Goal: Task Accomplishment & Management: Complete application form

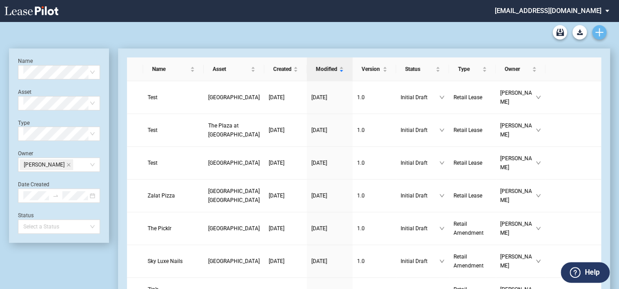
click at [596, 34] on icon "Create new document" at bounding box center [599, 32] width 8 height 8
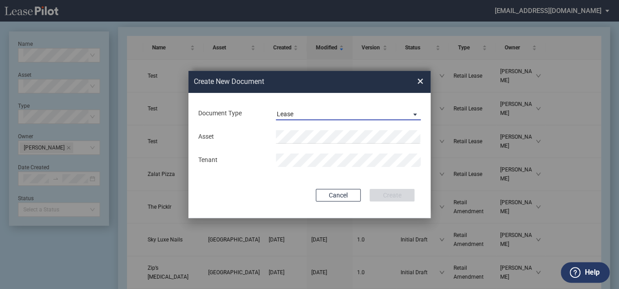
click at [340, 114] on span "Lease" at bounding box center [341, 114] width 129 height 9
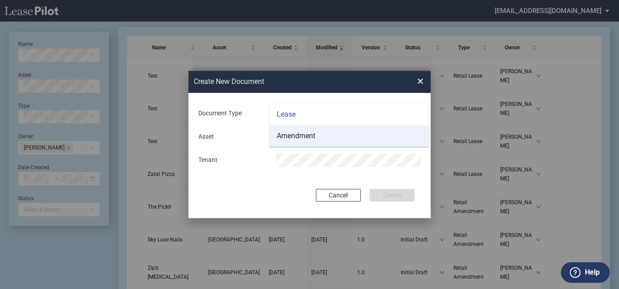
click at [328, 139] on md-option "Amendment" at bounding box center [349, 136] width 159 height 22
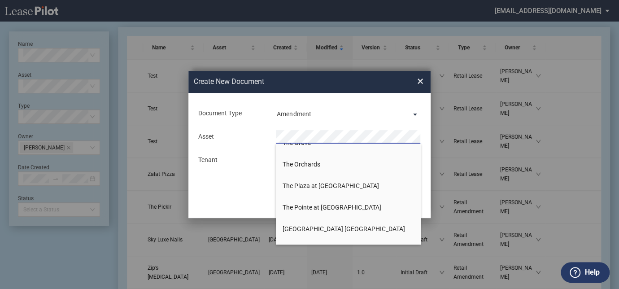
scroll to position [1346, 0]
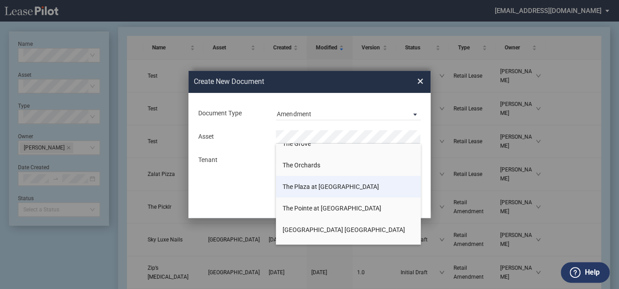
click at [318, 181] on li "The Plaza at [GEOGRAPHIC_DATA]" at bounding box center [348, 187] width 145 height 22
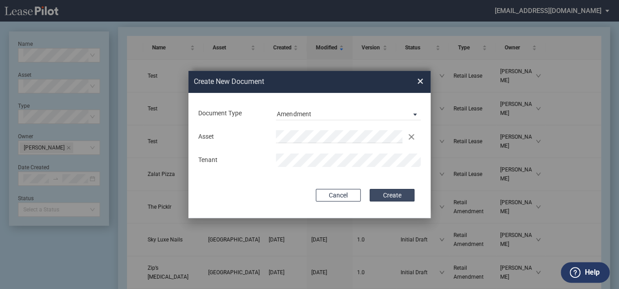
click at [381, 199] on button "Create" at bounding box center [392, 195] width 45 height 13
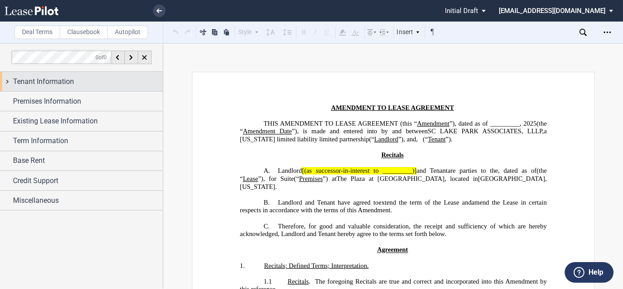
click at [105, 87] on div "Tenant Information" at bounding box center [81, 81] width 163 height 19
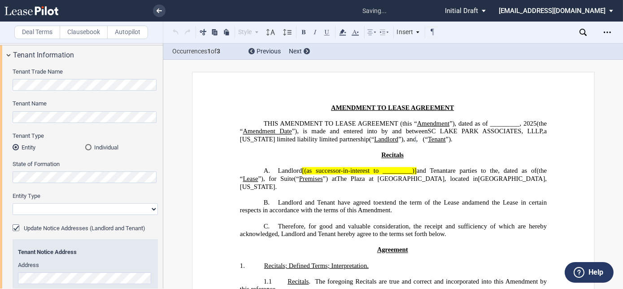
scroll to position [40, 0]
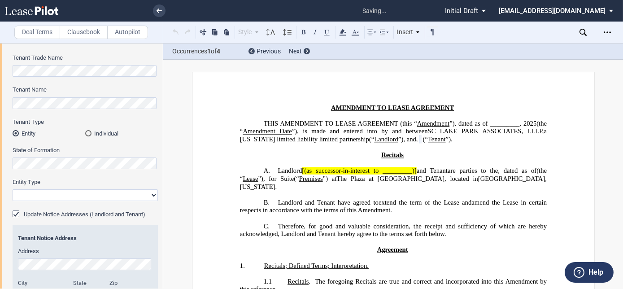
click at [151, 194] on select "Corporation Limited Liability Company General Partnership Limited Partnership O…" at bounding box center [85, 195] width 145 height 12
select select "limited liability company"
click at [13, 189] on select "Corporation Limited Liability Company General Partnership Limited Partnership O…" at bounding box center [85, 195] width 145 height 12
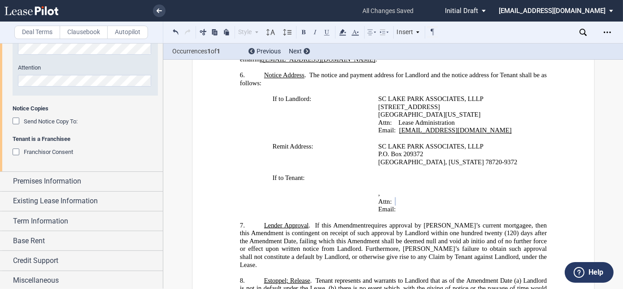
scroll to position [320, 0]
click at [50, 175] on span "Premises Information" at bounding box center [47, 180] width 68 height 11
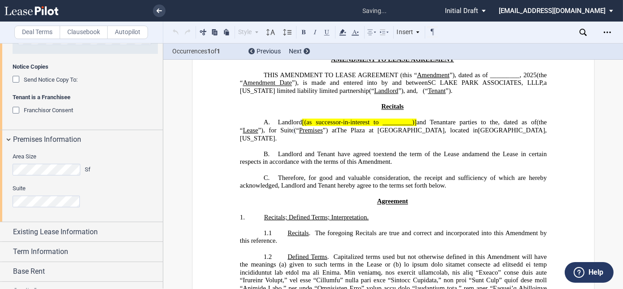
scroll to position [45, 0]
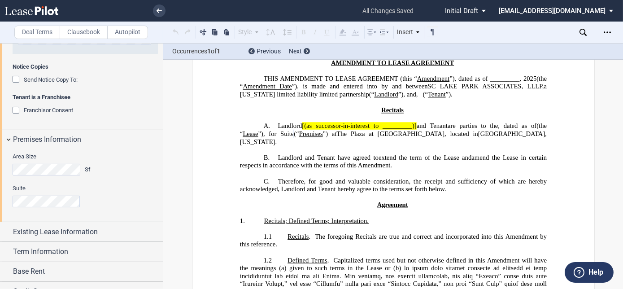
click at [0, 181] on html ".bocls-1{fill:#26354a;fill-rule:evenodd} Loading... × all changes saved Pending…" at bounding box center [311, 144] width 623 height 289
click at [0, 162] on div "Area Size Sf Suite" at bounding box center [81, 185] width 163 height 72
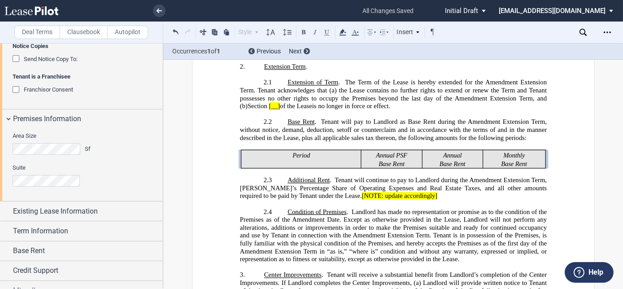
scroll to position [393, 0]
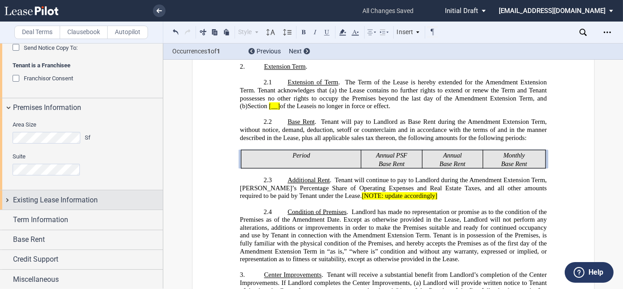
click at [88, 197] on span "Existing Lease Information" at bounding box center [55, 200] width 85 height 11
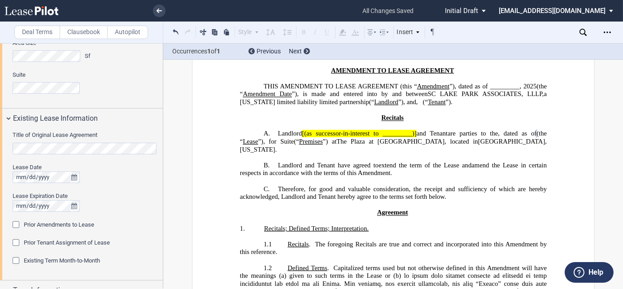
scroll to position [516, 0]
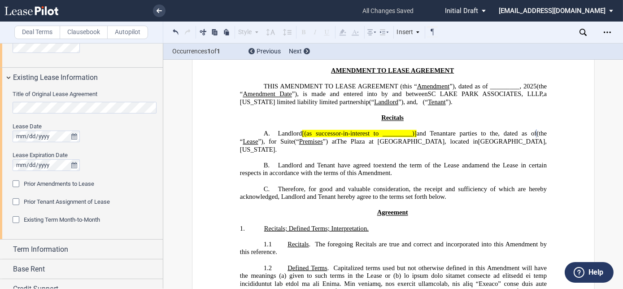
click at [16, 184] on div "Prior Amendments to Lease" at bounding box center [17, 184] width 9 height 9
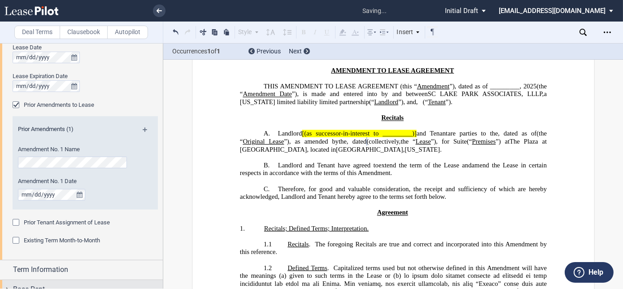
scroll to position [638, 0]
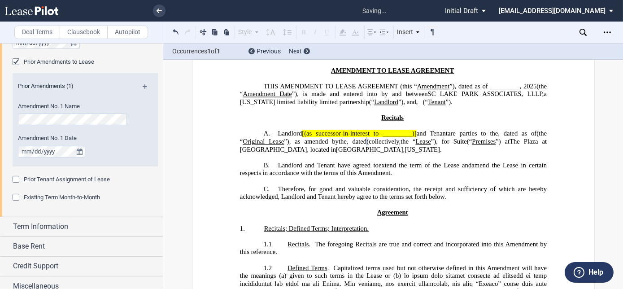
click at [14, 179] on div "Prior Tenant Assignment of Lease" at bounding box center [17, 180] width 9 height 9
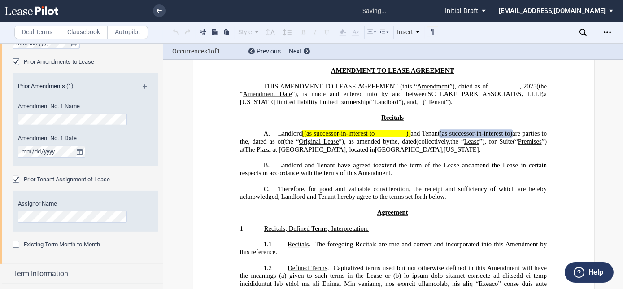
click at [475, 137] on span "(as successor-in-interest to" at bounding box center [475, 134] width 70 height 8
click at [510, 137] on span "(as successor-in-interest to" at bounding box center [475, 134] width 70 height 8
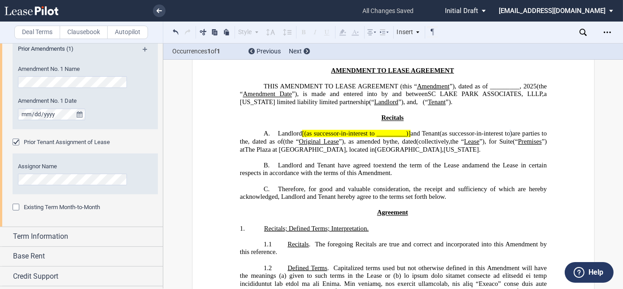
click at [0, 174] on html ".bocls-1{fill:#26354a;fill-rule:evenodd} Loading... × all changes saved Pending…" at bounding box center [311, 144] width 623 height 289
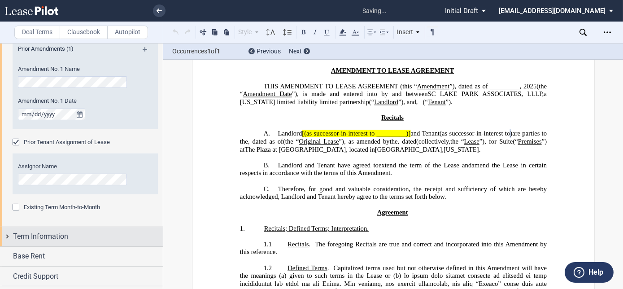
click at [42, 233] on span "Term Information" at bounding box center [40, 236] width 55 height 11
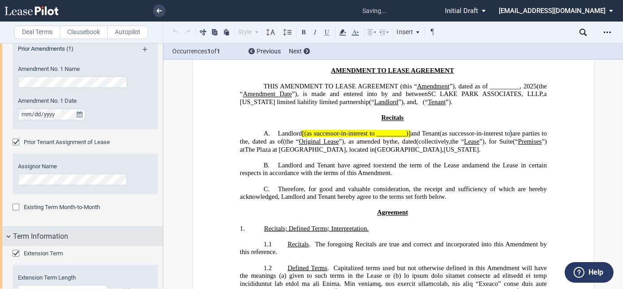
scroll to position [756, 0]
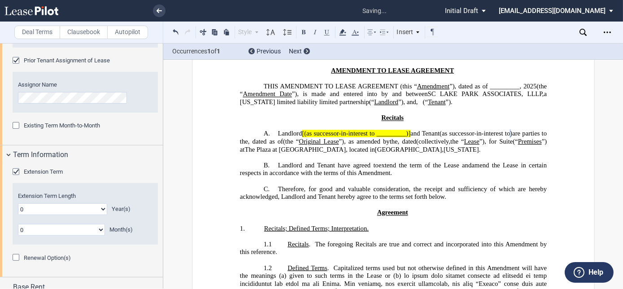
click at [14, 170] on div "Extension Term" at bounding box center [17, 172] width 9 height 9
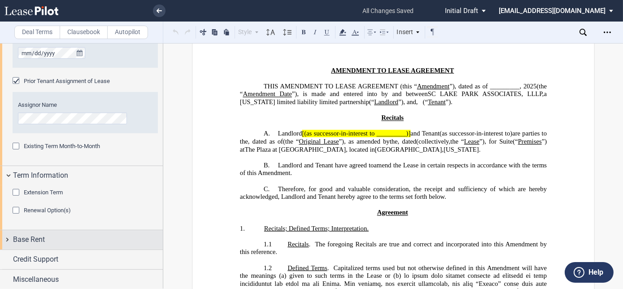
click at [47, 238] on div "Base Rent" at bounding box center [88, 239] width 150 height 11
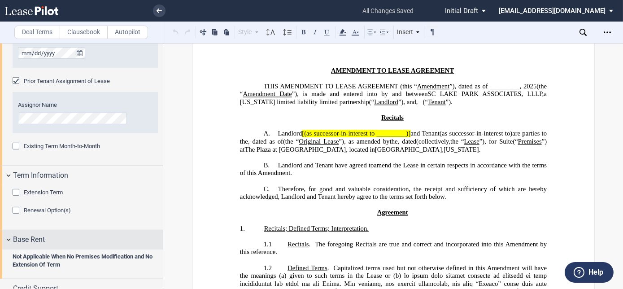
scroll to position [733, 0]
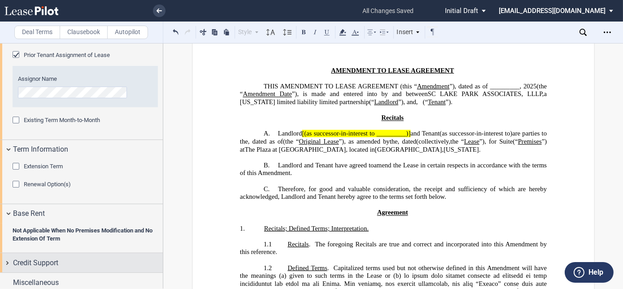
drag, startPoint x: 33, startPoint y: 262, endPoint x: 42, endPoint y: 253, distance: 12.1
click at [34, 262] on span "Credit Support" at bounding box center [35, 263] width 45 height 11
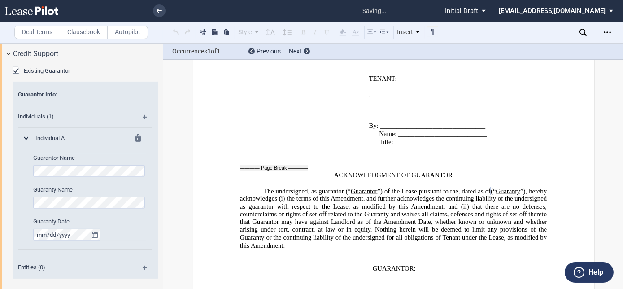
scroll to position [966, 0]
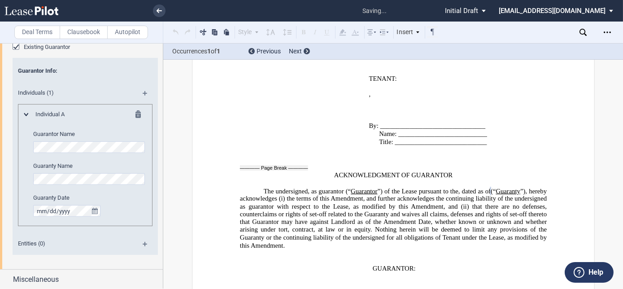
click at [143, 93] on md-icon at bounding box center [149, 96] width 12 height 11
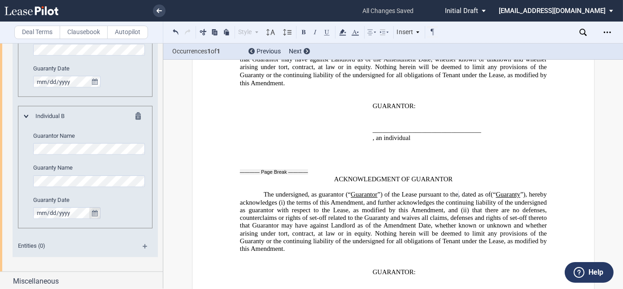
scroll to position [1097, 0]
click at [615, 114] on div "Deal Terms Clausebook Autopilot Style A. Recital 1. Section 1.1 Subsection (a) …" at bounding box center [311, 166] width 623 height 246
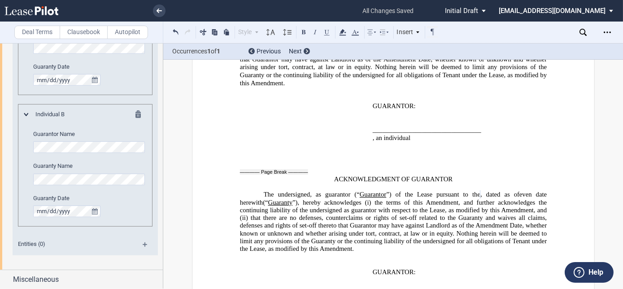
click at [248, 191] on p "The undersigned, as guarantor (“ Guarantor ”) of the Lease pursuant to the ﻿ ﻿ …" at bounding box center [393, 222] width 307 height 62
click at [251, 191] on span "﻿ven date herewith" at bounding box center [394, 198] width 309 height 15
click at [371, 199] on span "”), hereby acknowledges (i)" at bounding box center [332, 203] width 79 height 8
click at [460, 222] on span "Amendment Date, whether known or unknown and whether arising under tort, contra…" at bounding box center [394, 237] width 309 height 31
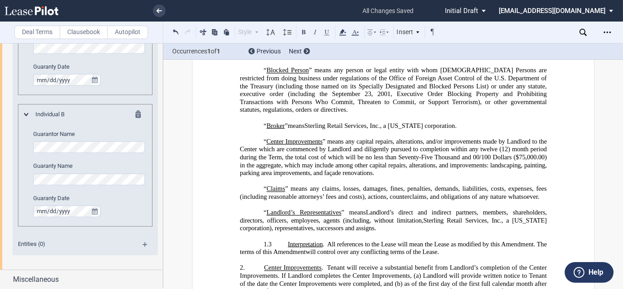
scroll to position [0, 0]
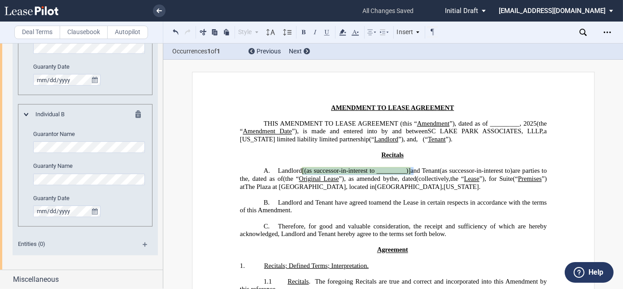
drag, startPoint x: 300, startPoint y: 176, endPoint x: 411, endPoint y: 171, distance: 110.5
click at [411, 171] on span "Landlord [(as successor-in-interest to _________)] and Tenant" at bounding box center [359, 171] width 162 height 8
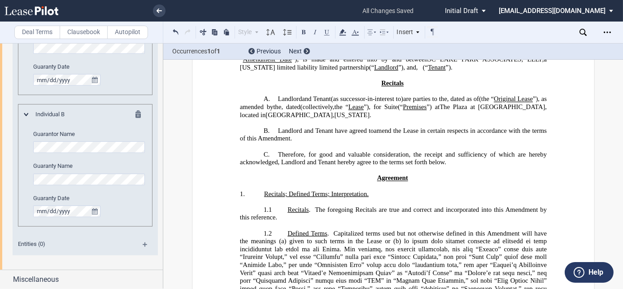
scroll to position [122, 0]
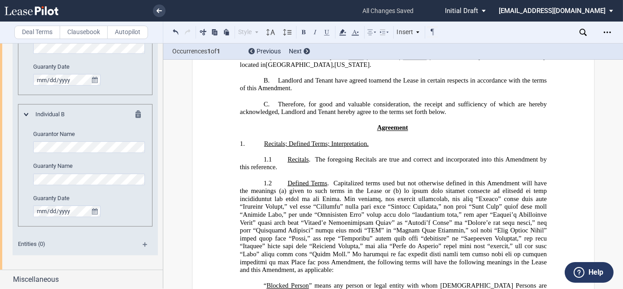
click at [341, 163] on span "The foregoing Recitals are true and correct and incorporated into this" at bounding box center [409, 160] width 188 height 8
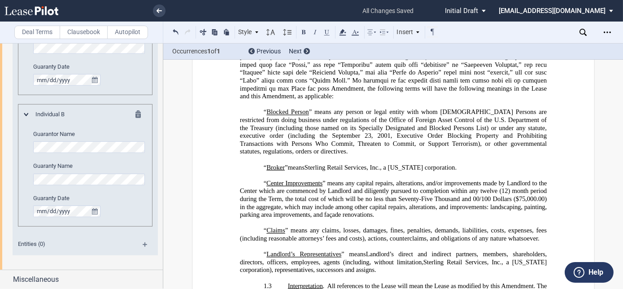
scroll to position [245, 0]
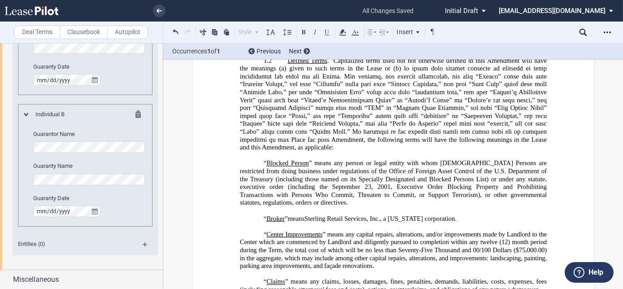
drag, startPoint x: 288, startPoint y: 74, endPoint x: 297, endPoint y: 74, distance: 9.0
click at [297, 74] on span "Amendment will have the meanings (a) given to such terms in the Lease or (b)" at bounding box center [394, 100] width 309 height 87
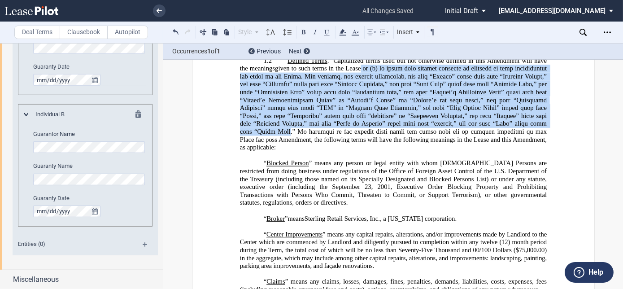
drag, startPoint x: 381, startPoint y: 75, endPoint x: 315, endPoint y: 133, distance: 88.4
click at [315, 133] on span "Amendment will have the meanings given to such terms in the Lease or (b)" at bounding box center [394, 100] width 309 height 87
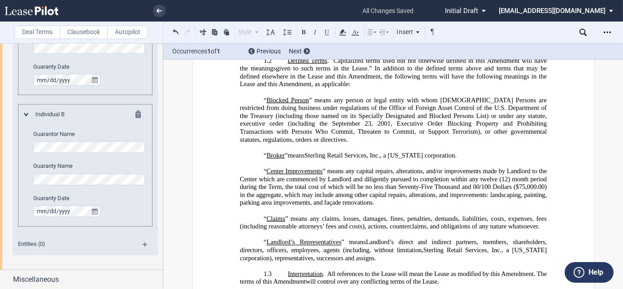
click at [378, 71] on span ".” In addition to the defined terms above and terms that may be defined elsewhe…" at bounding box center [394, 72] width 309 height 15
click at [389, 88] on p "1.2 Defined Terms . Capitalized terms used but not otherwise defined in this ﻿ …" at bounding box center [393, 72] width 307 height 31
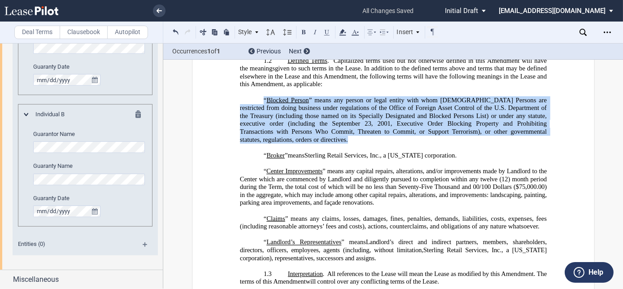
drag, startPoint x: 257, startPoint y: 103, endPoint x: 269, endPoint y: 138, distance: 37.0
click at [269, 138] on p "“ Blocked Person ” means any person or legal entity with whom U.S. Persons are …" at bounding box center [393, 120] width 307 height 48
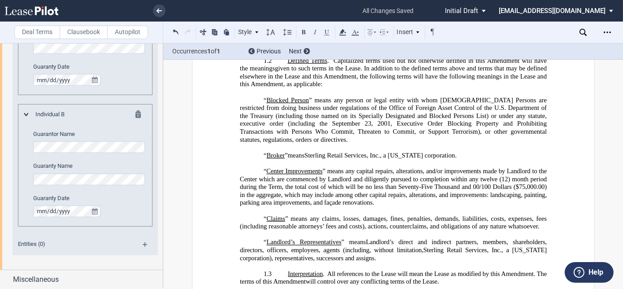
click at [354, 176] on span "” means any capital repairs, alterations, and/or improvements made by Landlord …" at bounding box center [394, 174] width 309 height 15
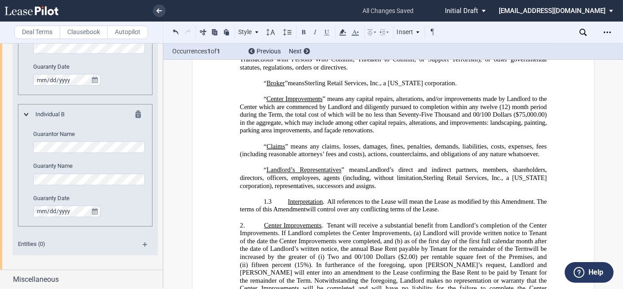
scroll to position [326, 0]
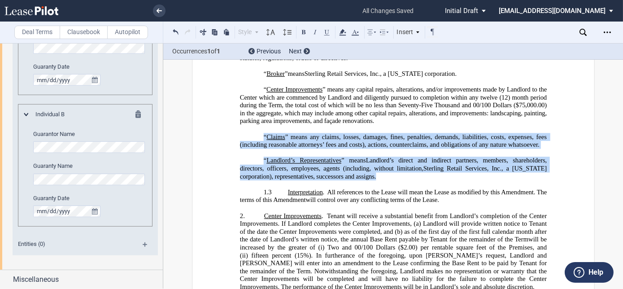
drag, startPoint x: 376, startPoint y: 175, endPoint x: 233, endPoint y: 126, distance: 150.4
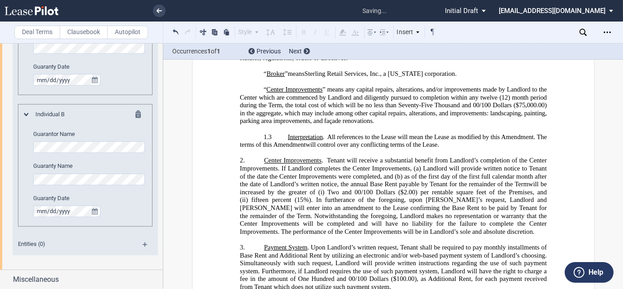
scroll to position [408, 0]
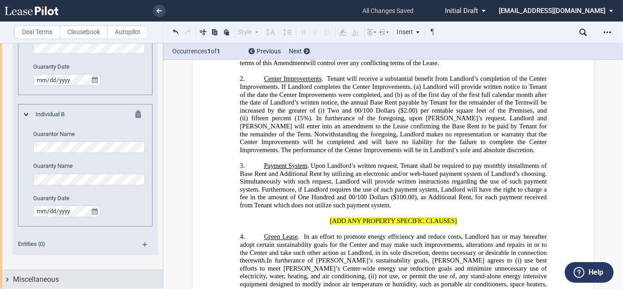
click at [41, 284] on span "Miscellaneous" at bounding box center [36, 279] width 46 height 11
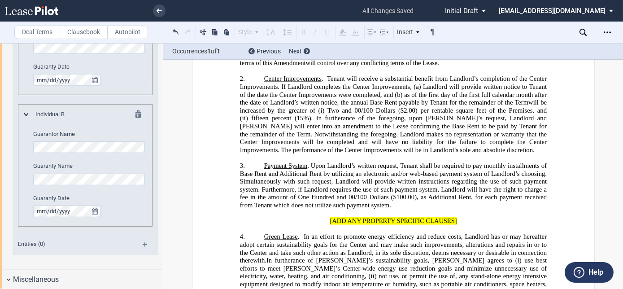
scroll to position [1341, 0]
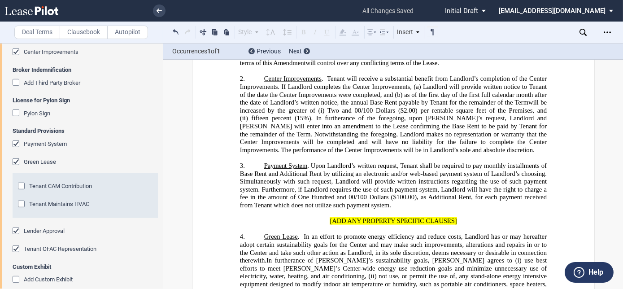
click at [16, 228] on div "Lender Approval" at bounding box center [17, 231] width 9 height 9
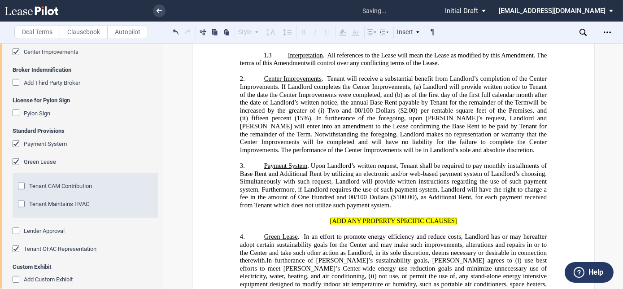
click at [14, 142] on div "Payment System" at bounding box center [17, 144] width 9 height 9
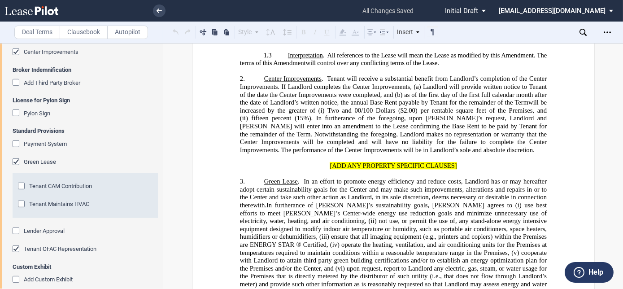
click at [21, 184] on div "Tenant CAM Contribution" at bounding box center [22, 187] width 9 height 9
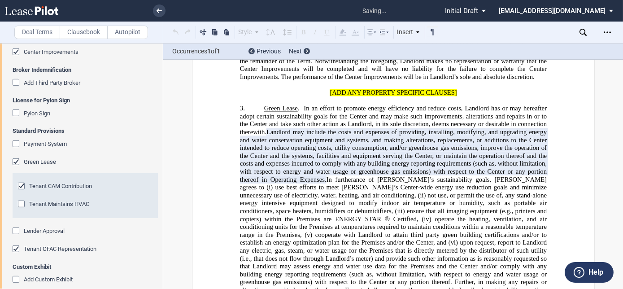
scroll to position [488, 0]
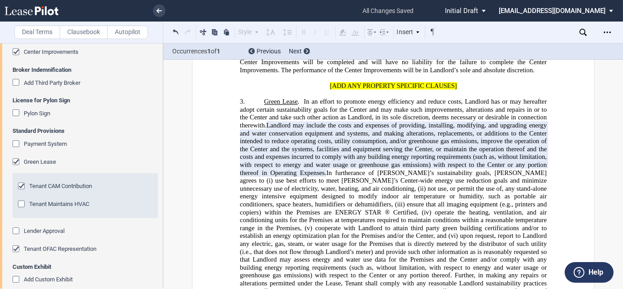
click at [24, 203] on div "Tenant Maintains HVAC" at bounding box center [22, 205] width 9 height 9
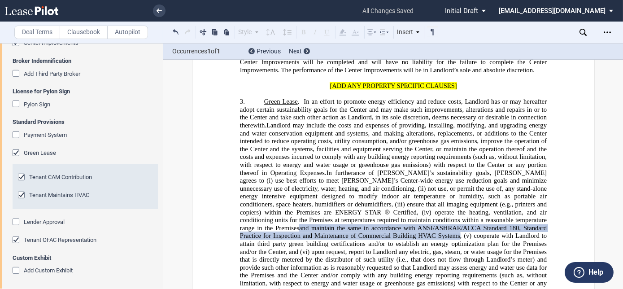
scroll to position [447, 0]
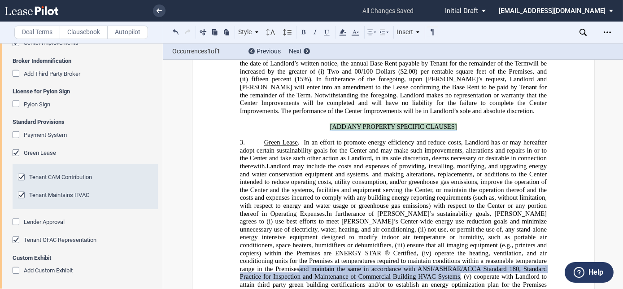
drag, startPoint x: 326, startPoint y: 119, endPoint x: 456, endPoint y: 118, distance: 130.1
click at [456, 123] on p "[ADD ANY PROPERTY SPECIFIC CLAUSES]" at bounding box center [393, 127] width 307 height 8
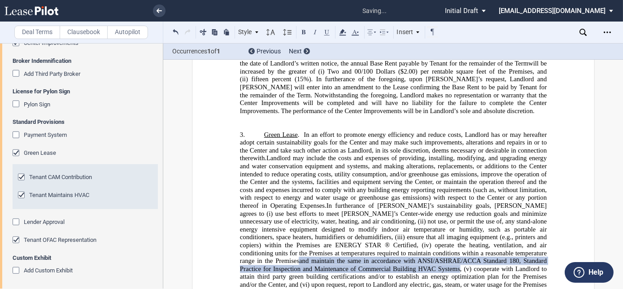
click at [320, 115] on p "﻿" at bounding box center [393, 119] width 307 height 8
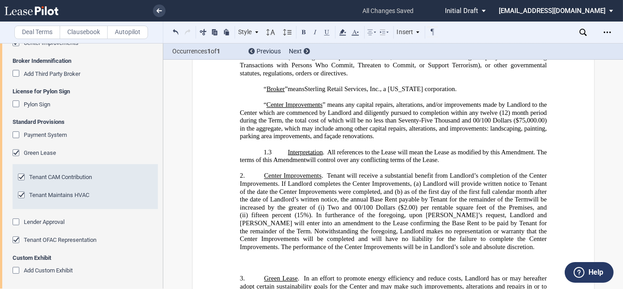
scroll to position [324, 0]
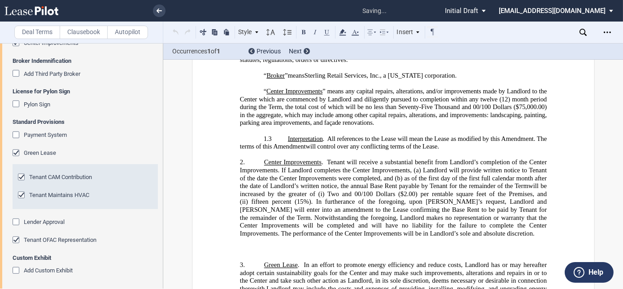
click at [437, 229] on p "2. Center Improvements . Tenant will receive a substantial benefit from Landlor…" at bounding box center [393, 197] width 307 height 79
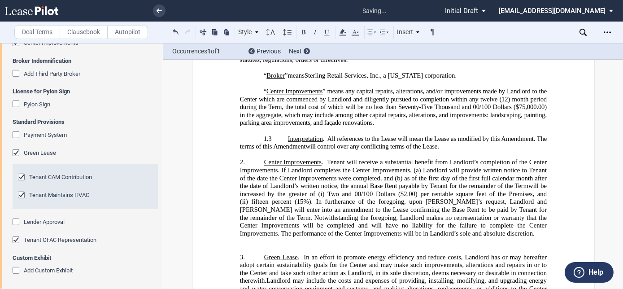
click at [319, 237] on p "﻿" at bounding box center [393, 241] width 307 height 8
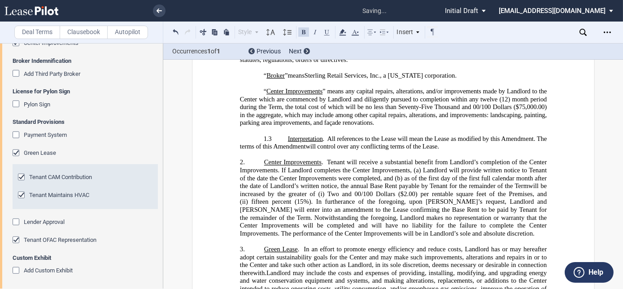
click at [256, 160] on p "2. Center Improvements . Tenant will receive a substantial benefit from Landlor…" at bounding box center [393, 197] width 307 height 79
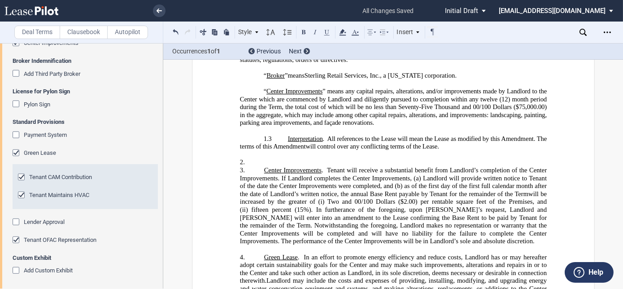
click at [260, 159] on p "2. ﻿" at bounding box center [393, 162] width 307 height 8
click at [276, 160] on p "2. ﻿" at bounding box center [393, 162] width 307 height 8
click at [175, 31] on button at bounding box center [175, 31] width 11 height 11
click at [373, 162] on p "﻿ B" at bounding box center [393, 162] width 307 height 8
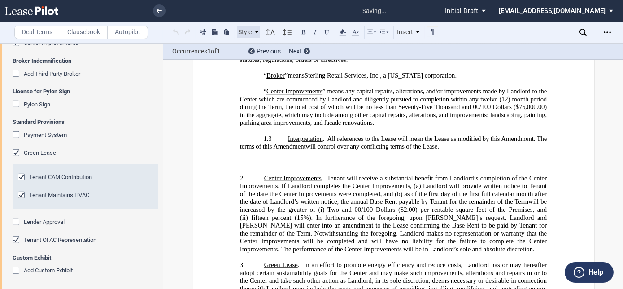
click at [251, 33] on div "Style" at bounding box center [248, 32] width 23 height 12
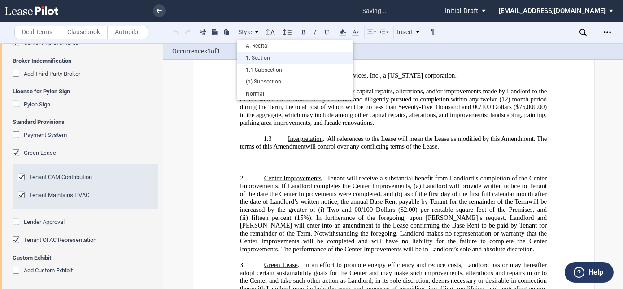
click at [255, 54] on div "1. Section" at bounding box center [295, 58] width 108 height 8
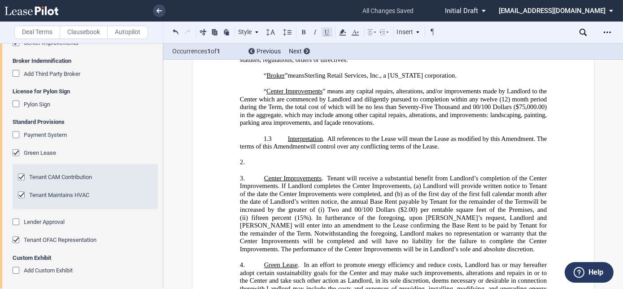
drag, startPoint x: 328, startPoint y: 35, endPoint x: 331, endPoint y: 28, distance: 7.2
click at [328, 34] on button at bounding box center [327, 31] width 11 height 11
click at [326, 30] on button at bounding box center [327, 31] width 11 height 11
click at [372, 159] on p "2. ﻿ Base Rent ." at bounding box center [393, 162] width 307 height 8
click at [319, 153] on p "﻿" at bounding box center [393, 155] width 307 height 8
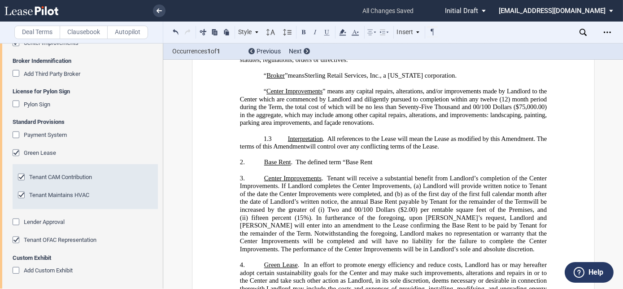
click at [319, 153] on p "﻿" at bounding box center [393, 155] width 307 height 8
click at [319, 158] on span ". The defined term “Base Rent" at bounding box center [332, 162] width 82 height 8
click at [294, 158] on span ". The defined term “Base Rent" at bounding box center [332, 162] width 82 height 8
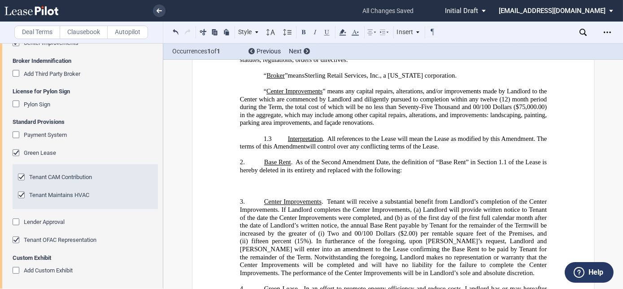
click at [101, 29] on label "Clausebook" at bounding box center [84, 32] width 48 height 13
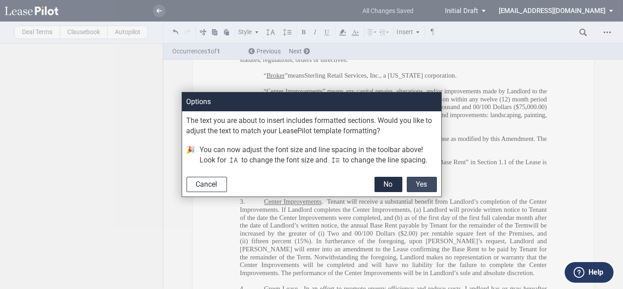
click at [419, 185] on button "Yes" at bounding box center [422, 184] width 30 height 15
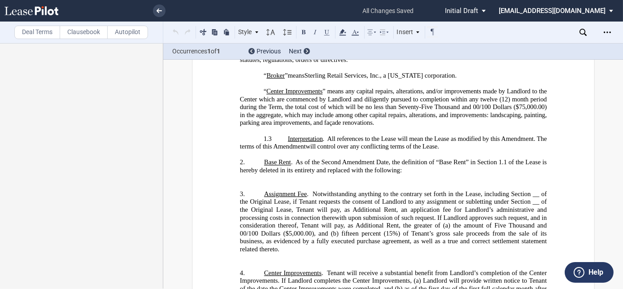
click at [297, 177] on p "​" at bounding box center [393, 179] width 307 height 8
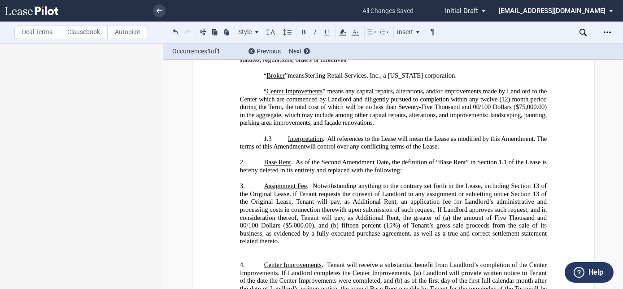
click at [525, 155] on p "﻿" at bounding box center [393, 155] width 307 height 8
click at [521, 158] on span ". As of the Second Amendment Date, the definition of “Base Rent” in Section 1.1…" at bounding box center [394, 165] width 309 height 15
click at [403, 245] on p "﻿" at bounding box center [393, 249] width 307 height 8
click at [384, 245] on p "﻿" at bounding box center [393, 249] width 307 height 8
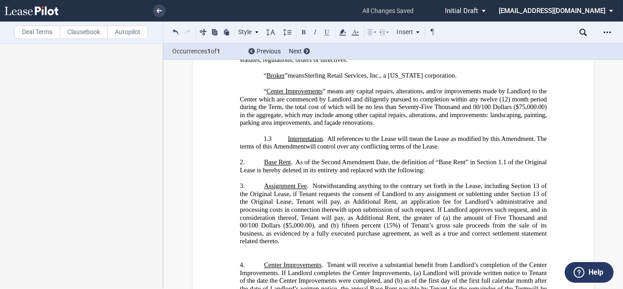
click at [289, 245] on p "﻿" at bounding box center [393, 249] width 307 height 8
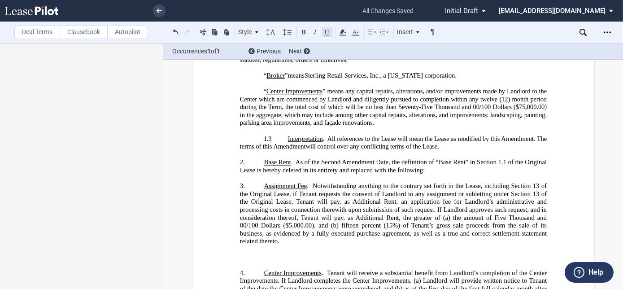
click at [324, 35] on button at bounding box center [327, 31] width 11 height 11
click at [329, 32] on button at bounding box center [327, 31] width 11 height 11
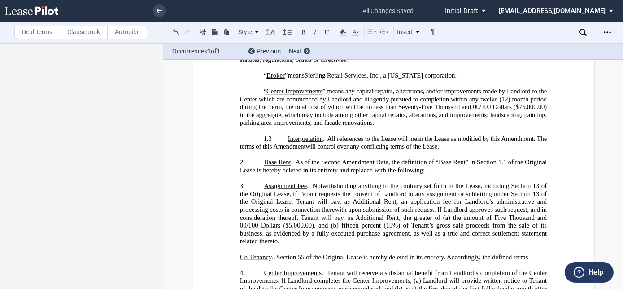
click at [406, 160] on span ". As of the Second Amendment Date, the definition of “Base Rent” in Section 1.1…" at bounding box center [394, 165] width 309 height 15
click at [427, 236] on p "3. Assignment Fee . Notwithstanding anything to the contrary set forth in the L…" at bounding box center [393, 213] width 307 height 63
click at [531, 253] on p "﻿ Co-Tenancy . Section 55 of the Original Lease is hereby deleted in its entire…" at bounding box center [393, 257] width 307 height 8
drag, startPoint x: 490, startPoint y: 249, endPoint x: 526, endPoint y: 249, distance: 36.3
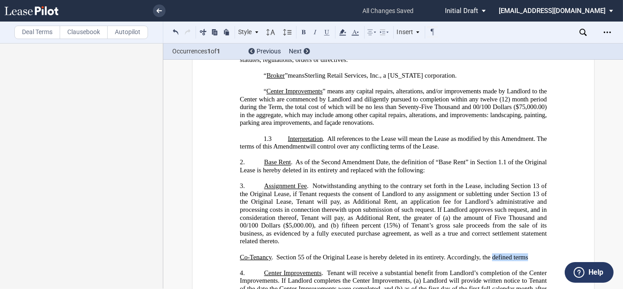
click at [526, 253] on span ". Section 55 of the Original Lease is hereby deleted in its entirety. According…" at bounding box center [399, 257] width 257 height 8
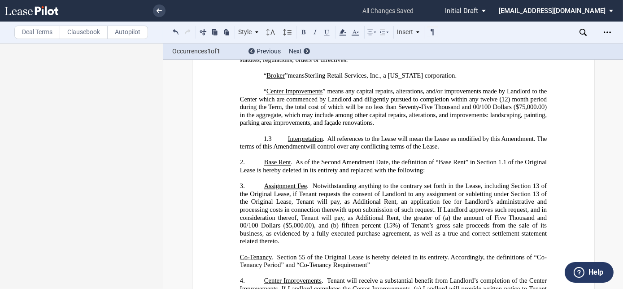
click at [508, 253] on span ". Section 55 of the Original Lease is hereby deleted in its entirety. According…" at bounding box center [393, 260] width 307 height 15
click at [482, 253] on span ". Section 55 of the Original Lease is hereby deleted in its entirety. According…" at bounding box center [393, 260] width 307 height 15
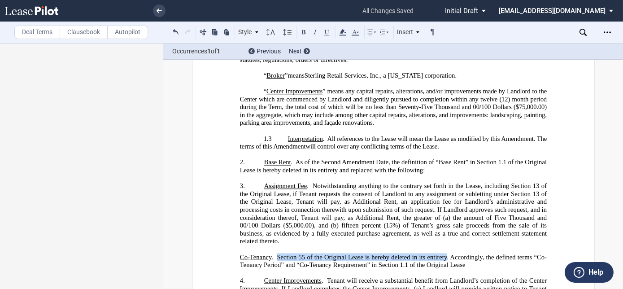
drag, startPoint x: 274, startPoint y: 251, endPoint x: 445, endPoint y: 251, distance: 170.9
click at [445, 253] on span ". Section 55 of the Original Lease is hereby deleted in its entirety. According…" at bounding box center [393, 260] width 307 height 15
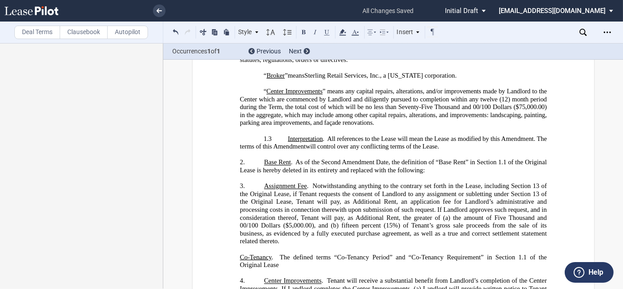
click at [467, 258] on p "﻿ Co-Tenancy . The defined terms “Co-Tenancy Period” and “Co-Tenancy Requiremen…" at bounding box center [393, 261] width 307 height 16
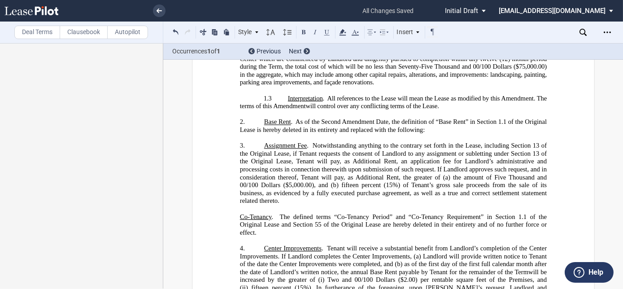
scroll to position [406, 0]
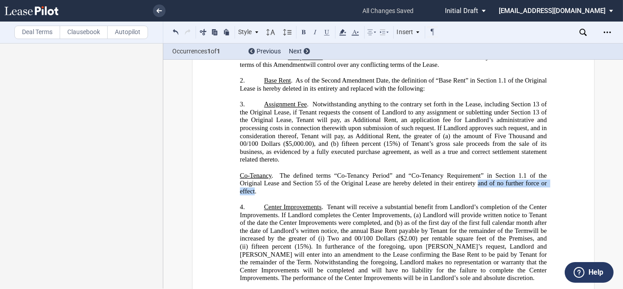
drag, startPoint x: 476, startPoint y: 177, endPoint x: 252, endPoint y: 184, distance: 224.0
click at [252, 184] on span ". The defined terms “Co-Tenancy Period” and “Co-Tenancy Requirement” in Section…" at bounding box center [394, 183] width 309 height 23
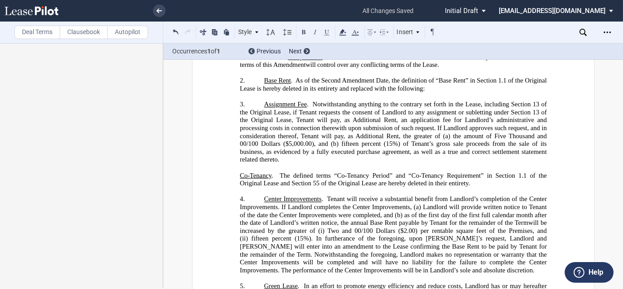
click at [480, 173] on p "﻿ Co-Tenancy . The defined terms “Co-Tenancy Period” and “Co-Tenancy Requiremen…" at bounding box center [393, 180] width 307 height 16
click at [486, 173] on p "﻿ Co-Tenancy . The defined terms “Co-Tenancy Period” and “Co-Tenancy Requiremen…" at bounding box center [393, 180] width 307 height 16
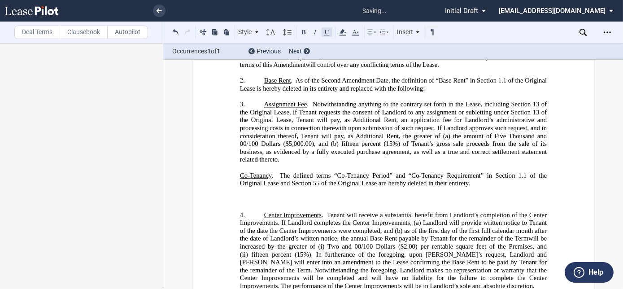
click at [329, 35] on button at bounding box center [327, 31] width 11 height 11
click at [327, 35] on button at bounding box center [327, 31] width 11 height 11
click at [329, 195] on span ". The defined terms “Renewal Term”" at bounding box center [332, 199] width 99 height 8
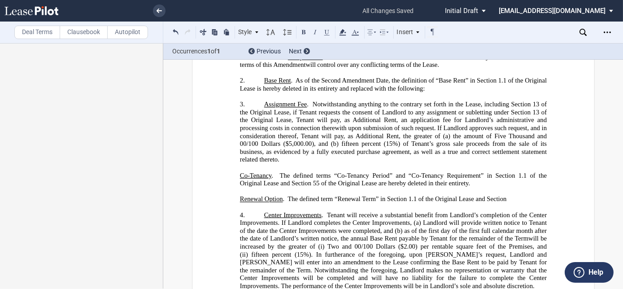
click at [297, 172] on span ". The defined terms “Co-Tenancy Period” and “Co-Tenancy Requirement” in Section…" at bounding box center [394, 179] width 309 height 15
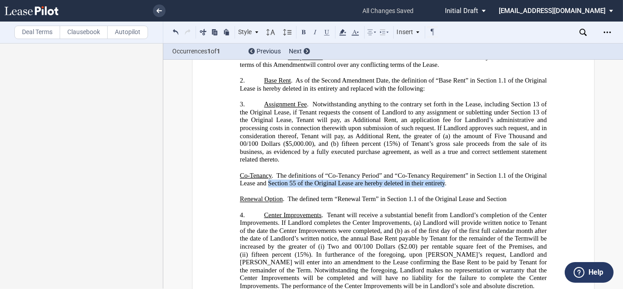
drag, startPoint x: 267, startPoint y: 173, endPoint x: 370, endPoint y: 178, distance: 103.3
click at [442, 175] on span ". The definitions of “Co-Tenancy Period” and “Co-Tenancy Requirement” in Sectio…" at bounding box center [394, 179] width 309 height 15
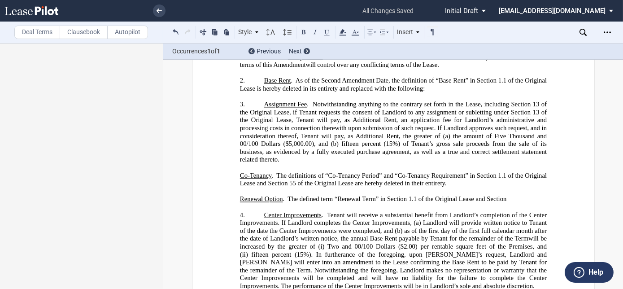
click at [257, 176] on span ". The definitions of “Co-Tenancy Period” and “Co-Tenancy Requirement” in Sectio…" at bounding box center [394, 179] width 309 height 15
drag, startPoint x: 442, startPoint y: 177, endPoint x: 272, endPoint y: 177, distance: 170.0
click at [272, 177] on span ". The definitions of “Co-Tenancy Period” and “Co-Tenancy Requirement” in Sectio…" at bounding box center [394, 179] width 309 height 15
click at [271, 172] on span ". The definitions of “Co-Tenancy Period” and “Co-Tenancy Requirement” in Sectio…" at bounding box center [394, 179] width 309 height 15
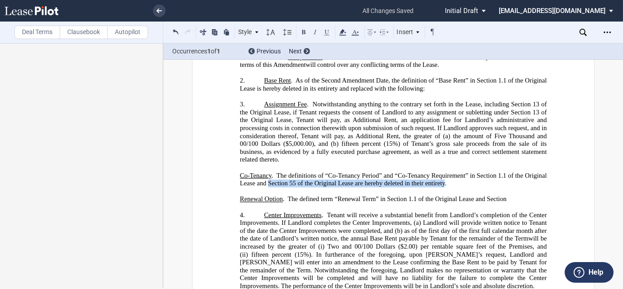
drag, startPoint x: 267, startPoint y: 177, endPoint x: 443, endPoint y: 173, distance: 176.4
click at [443, 173] on span ". The definitions of “Co-Tenancy Period” and “Co-Tenancy Requirement” in Sectio…" at bounding box center [394, 179] width 309 height 15
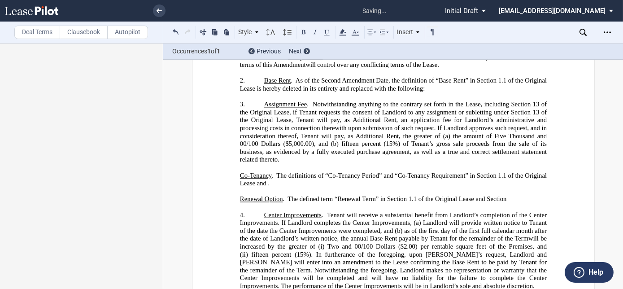
click at [275, 172] on span ". The definitions of “Co-Tenancy Period” and “Co-Tenancy Requirement” in Sectio…" at bounding box center [394, 179] width 309 height 15
click at [365, 172] on span "Section 55 of the Original Lease are hereby deleted in their entirety" at bounding box center [366, 176] width 187 height 8
click at [432, 172] on span "Section 55 of the Original Lease is hereby deleted in their entirety" at bounding box center [366, 176] width 187 height 8
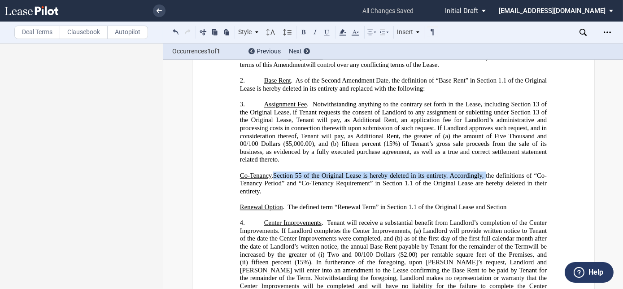
drag, startPoint x: 275, startPoint y: 167, endPoint x: 484, endPoint y: 170, distance: 209.1
click at [484, 172] on span "Section 55 of the Original Lease is hereby deleted in its entirety. Accordingly…" at bounding box center [380, 176] width 214 height 8
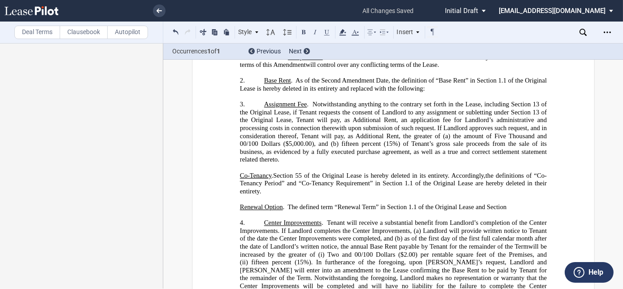
click at [287, 203] on span ". The defined term “Renewal Term” in Section 1.1 of the Original Lease and Sect…" at bounding box center [395, 207] width 224 height 8
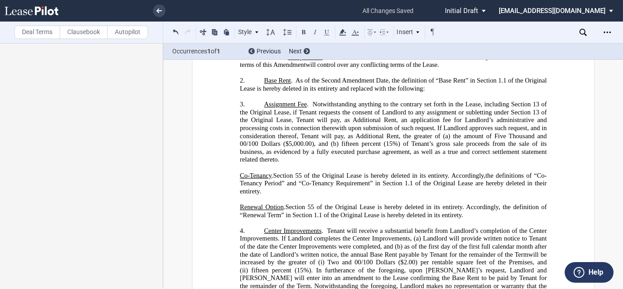
click at [47, 33] on label "Deal Terms" at bounding box center [37, 32] width 46 height 13
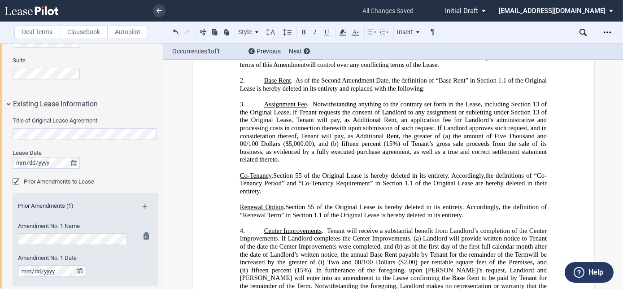
scroll to position [734, 0]
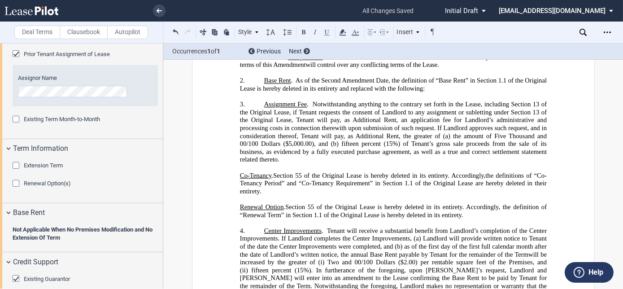
click at [15, 167] on div "Extension Term" at bounding box center [17, 166] width 9 height 9
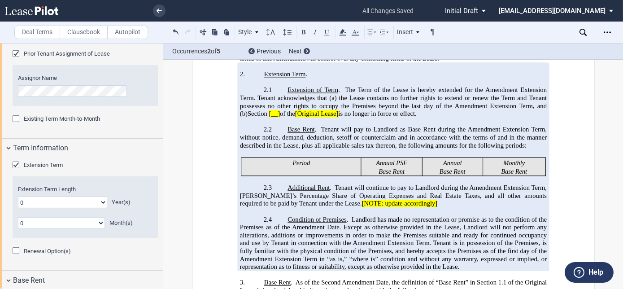
scroll to position [447, 0]
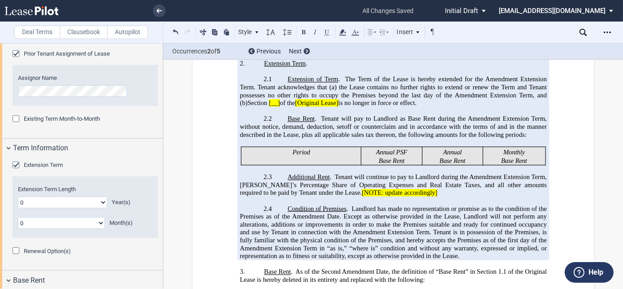
drag, startPoint x: 284, startPoint y: 84, endPoint x: 251, endPoint y: 98, distance: 35.8
click at [251, 98] on p "2.1 Extension of Term . The Term of the Lease is hereby extended for the ﻿ ﻿ ﻿ …" at bounding box center [393, 90] width 307 height 31
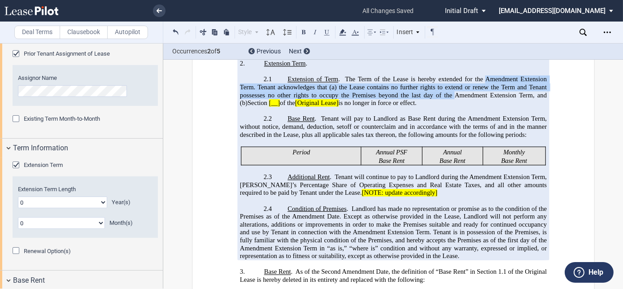
copy p "Amendment Extension Term. Tenant acknowledges that (a) the Lease contains no fu…"
click at [14, 163] on div "Extension Term" at bounding box center [17, 166] width 9 height 9
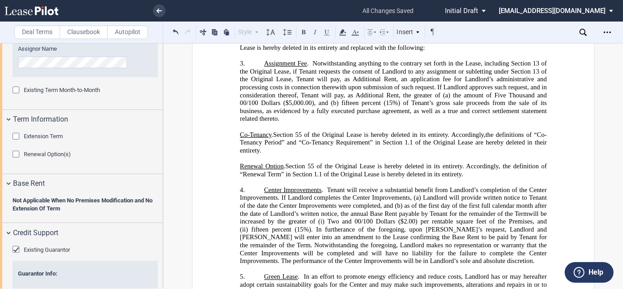
scroll to position [734, 0]
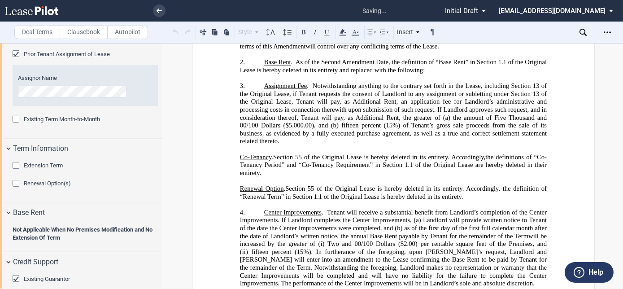
click at [468, 188] on p "﻿ Renewal Option . Section 55 of the Original Lease is hereby deleted in its en…" at bounding box center [393, 193] width 307 height 16
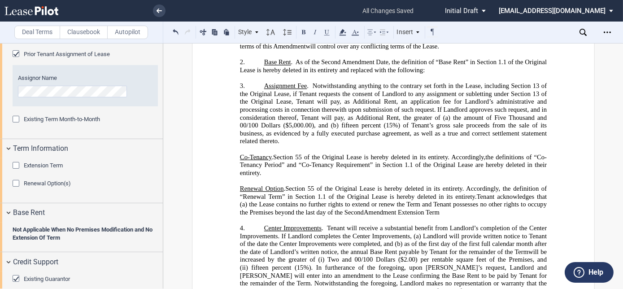
click at [240, 196] on span "Tenant acknowledges that (a)" at bounding box center [394, 200] width 309 height 15
drag, startPoint x: 284, startPoint y: 203, endPoint x: 427, endPoint y: 203, distance: 143.1
click at [427, 203] on span "Tenant acknowledges that the Lease contains no further rights to extend or rene…" at bounding box center [394, 204] width 309 height 23
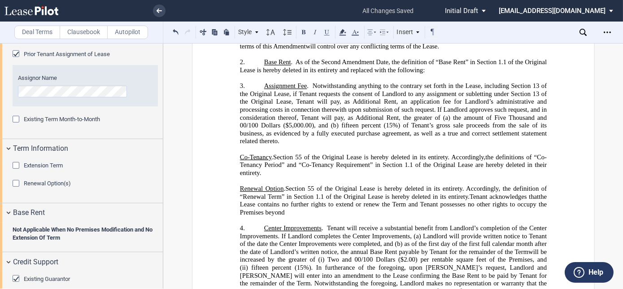
click at [301, 205] on p "﻿ Renewal Option . Section 55 of the Original Lease is hereby deleted in its en…" at bounding box center [393, 200] width 307 height 31
click at [275, 162] on p "﻿ Co-Tenancy . Section 55 of the Original Lease is hereby deleted in its entire…" at bounding box center [393, 165] width 307 height 24
click at [244, 32] on div "Style" at bounding box center [248, 32] width 23 height 12
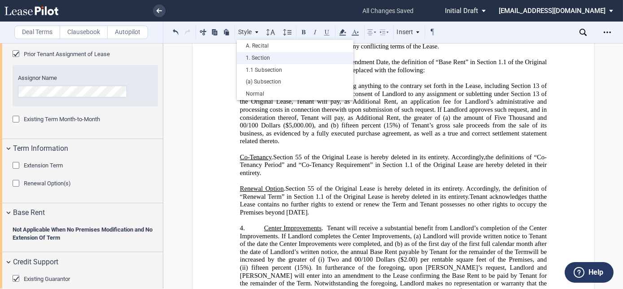
click at [257, 57] on div "1. Section" at bounding box center [295, 58] width 108 height 8
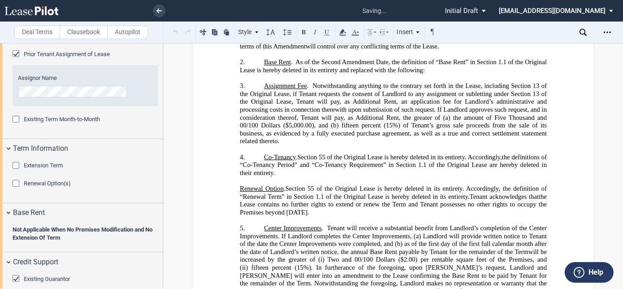
click at [246, 34] on div "Style" at bounding box center [248, 32] width 23 height 12
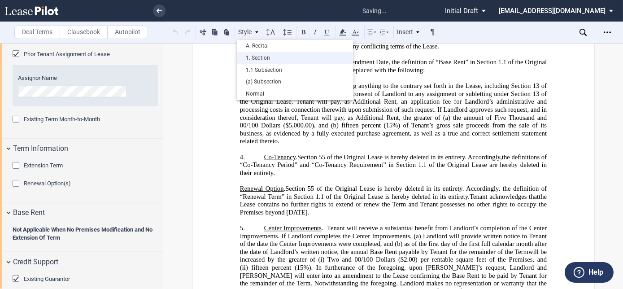
click at [253, 58] on div "1. Section" at bounding box center [295, 58] width 108 height 8
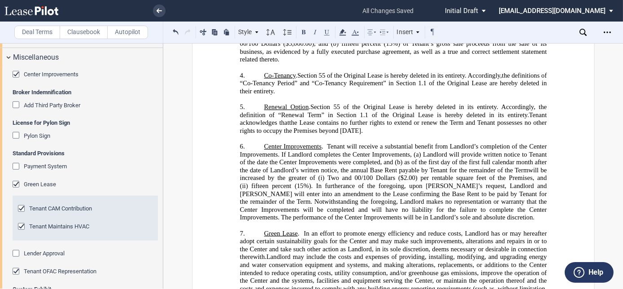
scroll to position [1350, 0]
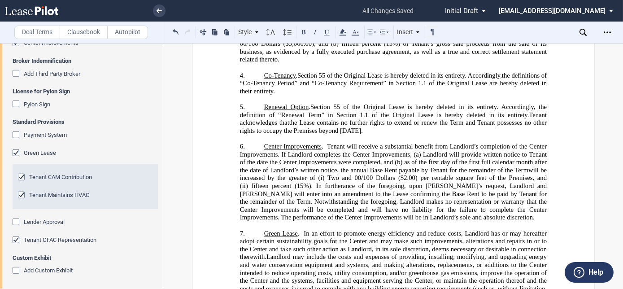
click at [14, 152] on div "Green Lease" at bounding box center [17, 153] width 9 height 9
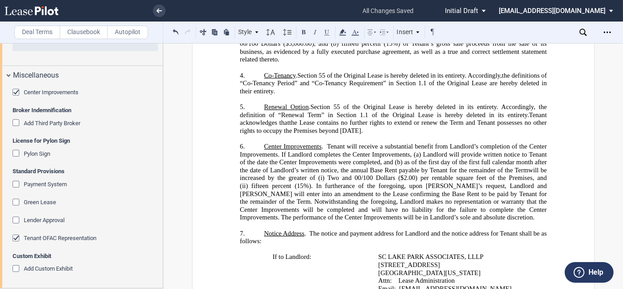
scroll to position [1299, 0]
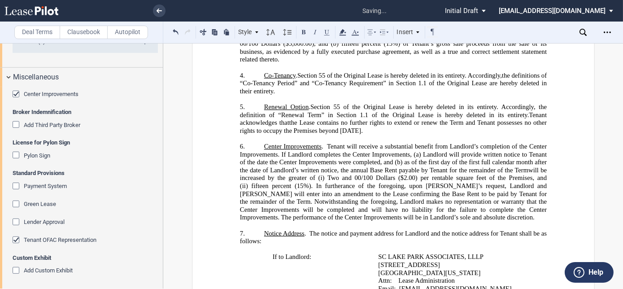
click at [13, 94] on div "Center Improvements" at bounding box center [17, 95] width 9 height 9
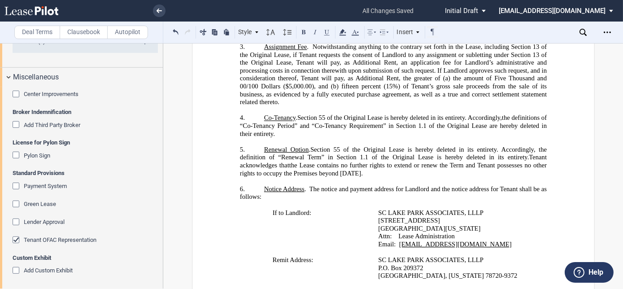
scroll to position [372, 0]
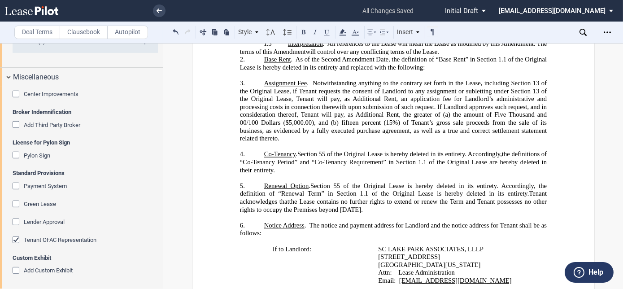
click at [419, 214] on p "﻿" at bounding box center [393, 218] width 307 height 8
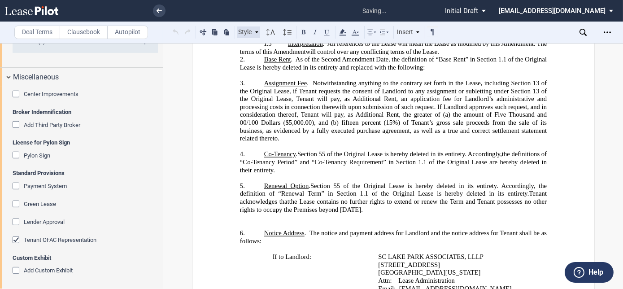
click at [245, 34] on div "Style" at bounding box center [248, 32] width 23 height 12
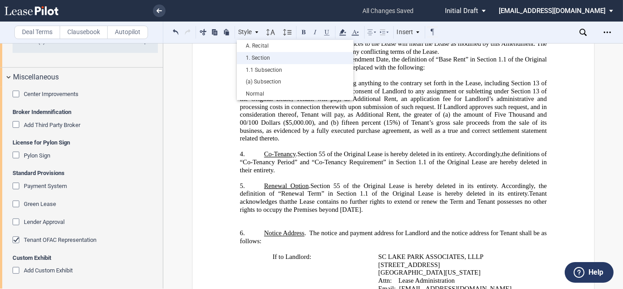
click at [255, 56] on div "1. Section" at bounding box center [295, 58] width 108 height 8
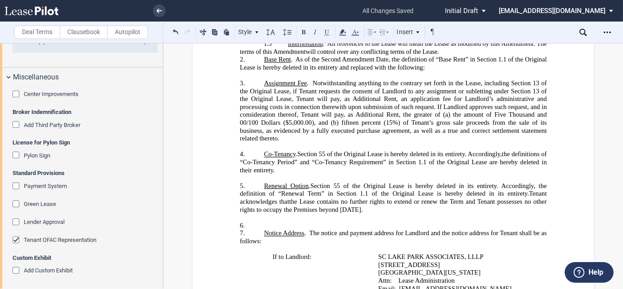
click at [253, 214] on p "﻿" at bounding box center [393, 218] width 307 height 8
click at [256, 222] on p "6. ﻿" at bounding box center [393, 226] width 307 height 8
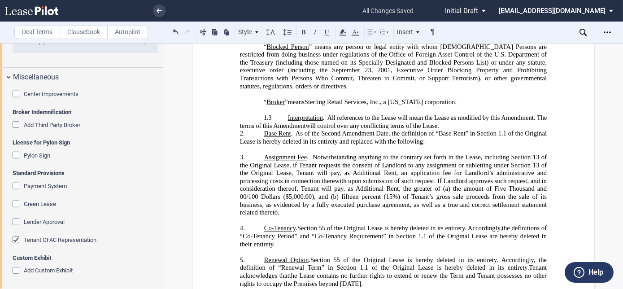
scroll to position [249, 0]
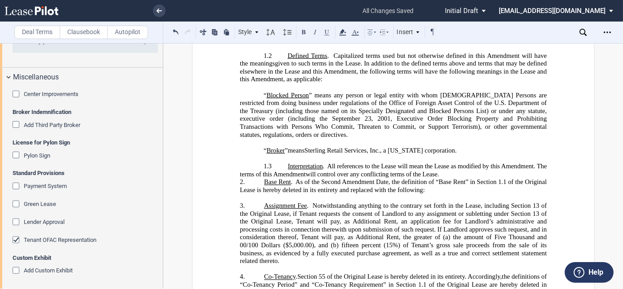
click at [520, 175] on p "1.3 Interpretation . All references to the Lease will mean the Lease as modifie…" at bounding box center [393, 170] width 307 height 16
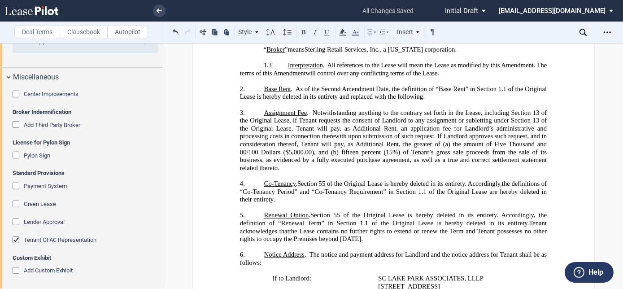
scroll to position [285, 0]
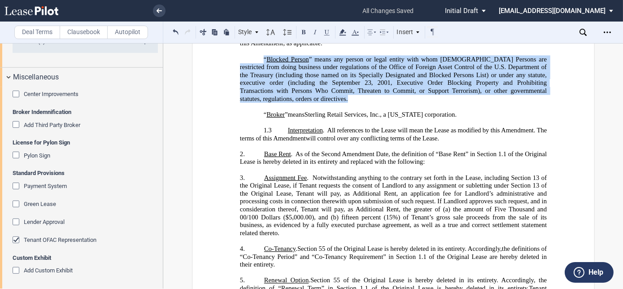
drag, startPoint x: 274, startPoint y: 91, endPoint x: 262, endPoint y: 70, distance: 23.9
click at [252, 64] on p "“ Blocked Person ” means any person or legal entity with whom U.S. Persons are …" at bounding box center [393, 80] width 307 height 48
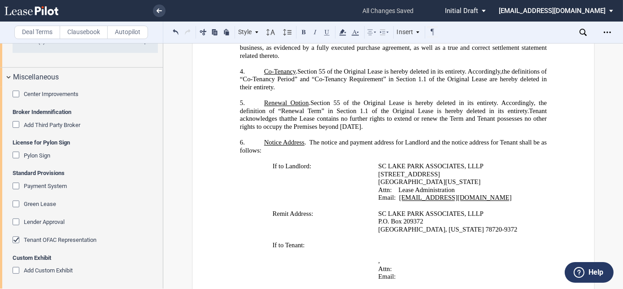
scroll to position [408, 0]
click at [375, 144] on p "6. Notice Address . The notice and payment address for Landlord and the notice …" at bounding box center [393, 146] width 307 height 16
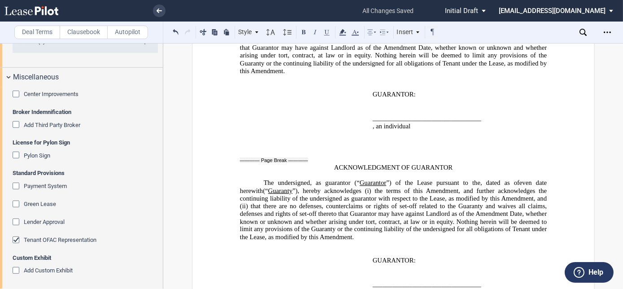
scroll to position [1498, 0]
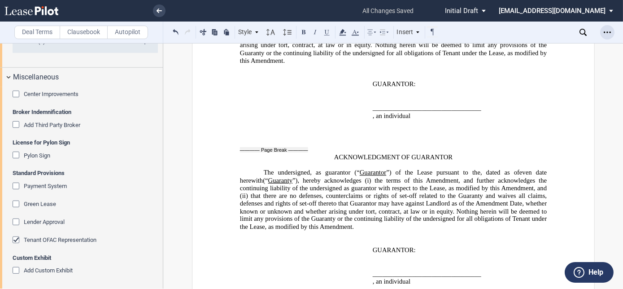
click at [604, 33] on icon "Open Lease options menu" at bounding box center [607, 32] width 7 height 7
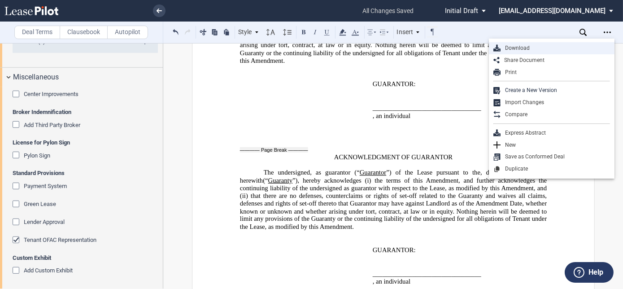
click at [522, 47] on div "Download" at bounding box center [555, 48] width 109 height 8
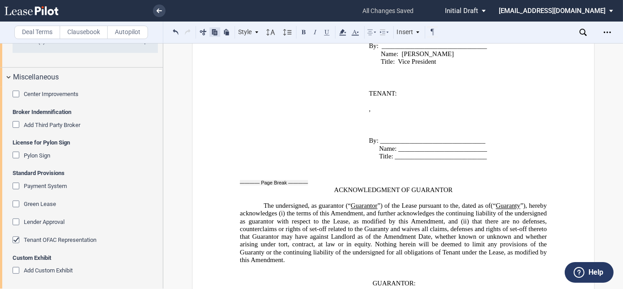
scroll to position [1294, 0]
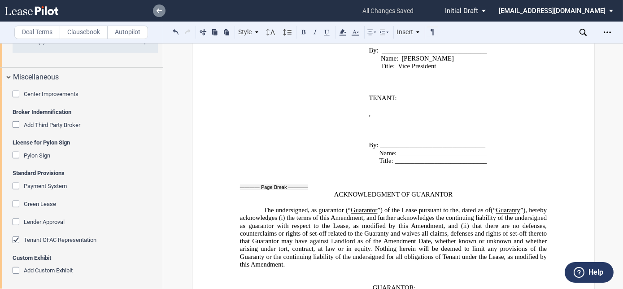
click at [155, 10] on link at bounding box center [159, 10] width 13 height 13
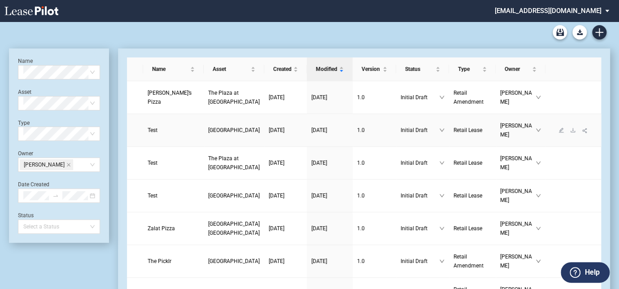
click at [208, 128] on span "[GEOGRAPHIC_DATA]" at bounding box center [234, 130] width 52 height 6
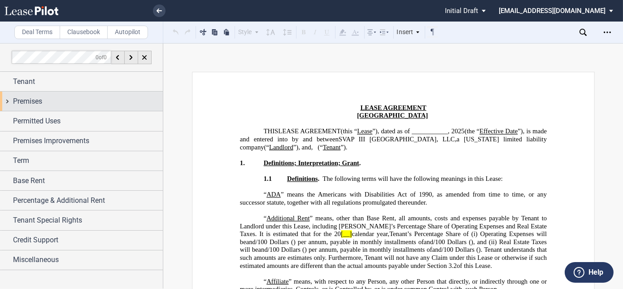
click at [37, 105] on span "Premises" at bounding box center [27, 101] width 29 height 11
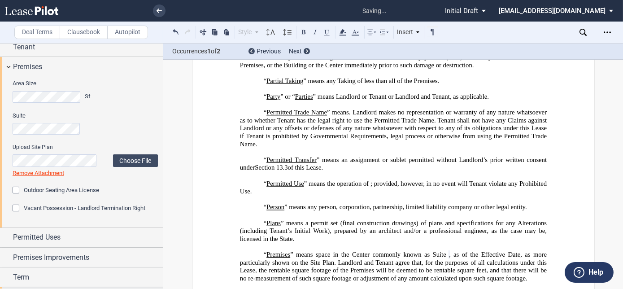
scroll to position [131, 0]
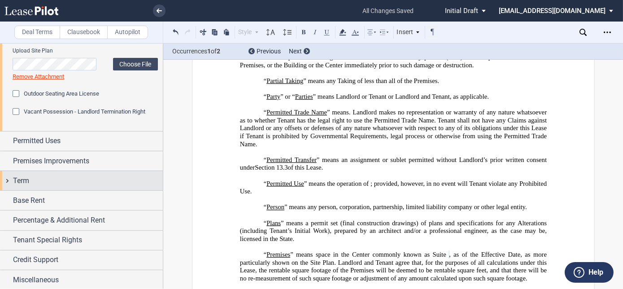
click at [29, 182] on div "Term" at bounding box center [88, 180] width 150 height 11
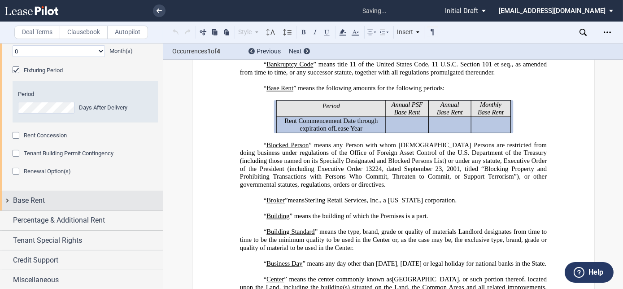
scroll to position [312, 0]
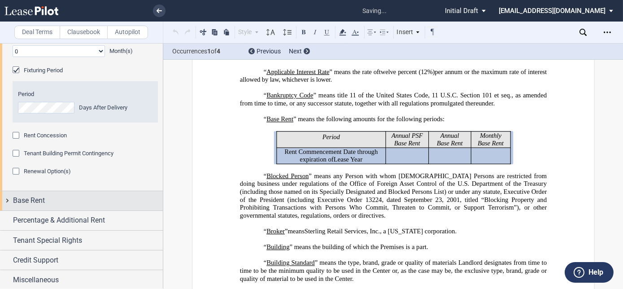
click at [39, 196] on span "Base Rent" at bounding box center [29, 200] width 32 height 11
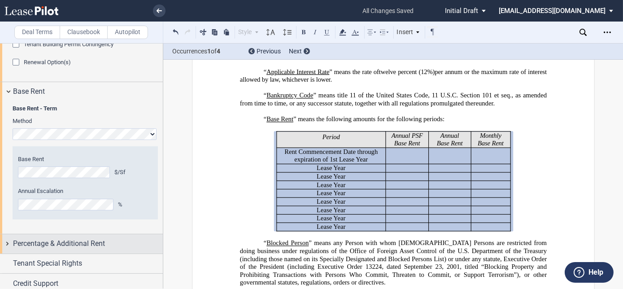
scroll to position [443, 0]
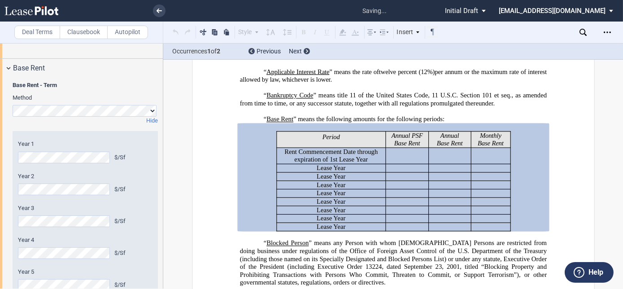
click at [0, 181] on html ".bocls-1{fill:#26354a;fill-rule:evenodd} Loading... × saving... Pending... Pend…" at bounding box center [311, 144] width 623 height 289
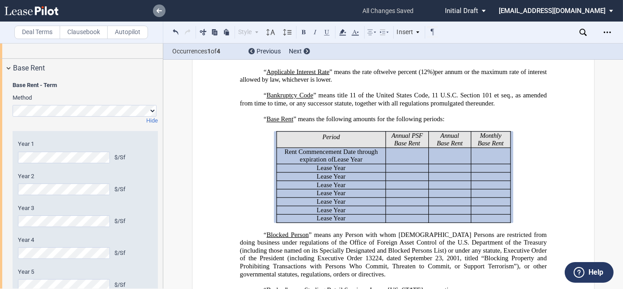
click at [157, 11] on icon at bounding box center [159, 11] width 5 height 4
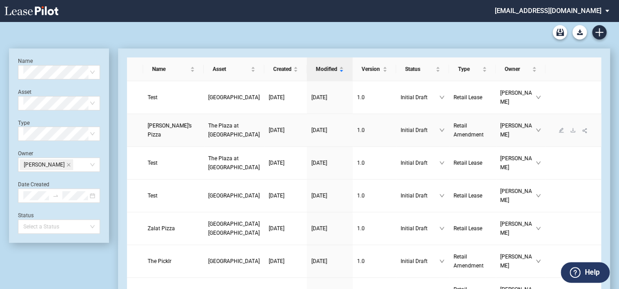
click at [208, 127] on span "The Plaza at [GEOGRAPHIC_DATA]" at bounding box center [234, 129] width 52 height 15
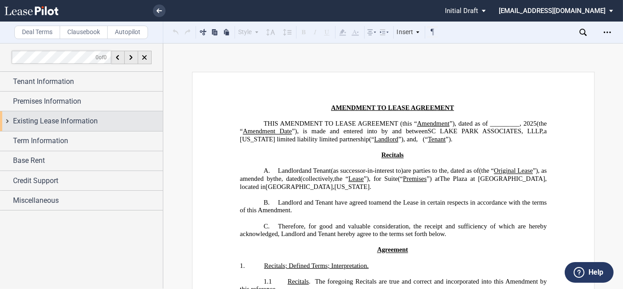
click at [33, 126] on span "Existing Lease Information" at bounding box center [55, 121] width 85 height 11
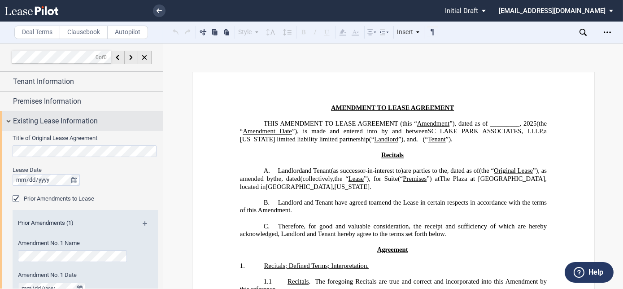
click at [33, 126] on span "Existing Lease Information" at bounding box center [55, 121] width 85 height 11
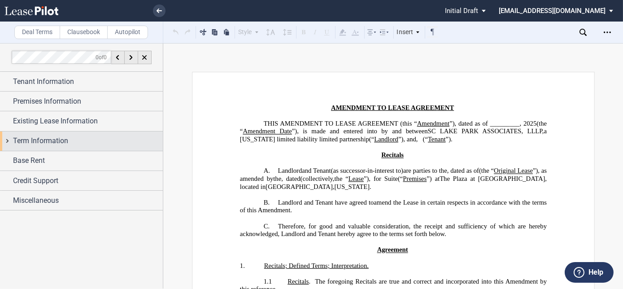
click at [33, 137] on span "Term Information" at bounding box center [40, 140] width 55 height 11
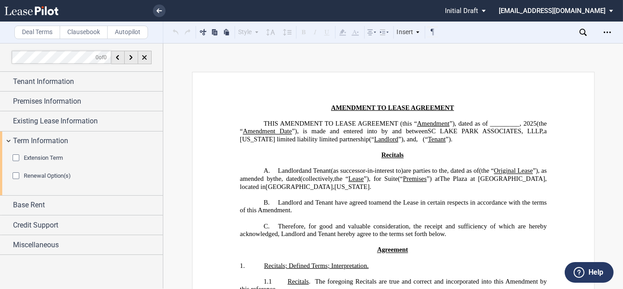
click at [15, 156] on div "Extension Term" at bounding box center [17, 158] width 9 height 9
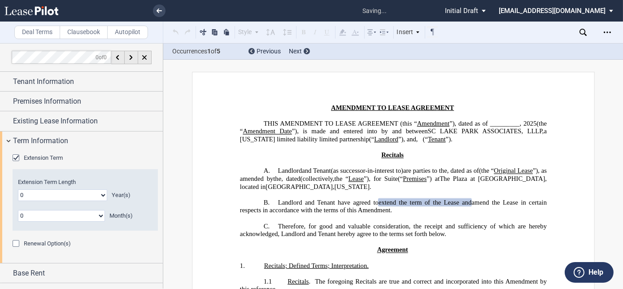
click at [38, 192] on select "0 1 2 3 4 5 6 7 8 9 10 11 12 13 14 15 16 17 18 19 20" at bounding box center [62, 195] width 89 height 12
select select "number:8"
click at [18, 189] on select "0 1 2 3 4 5 6 7 8 9 10 11 12 13 14 15 16 17 18 19 20" at bounding box center [62, 195] width 89 height 12
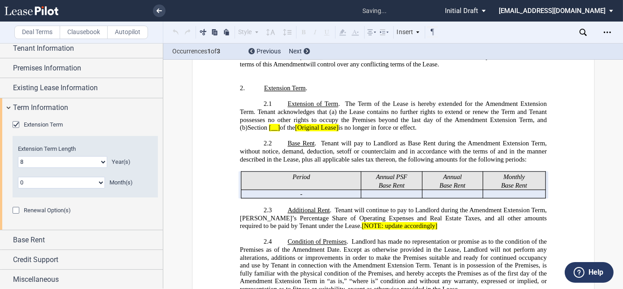
scroll to position [411, 0]
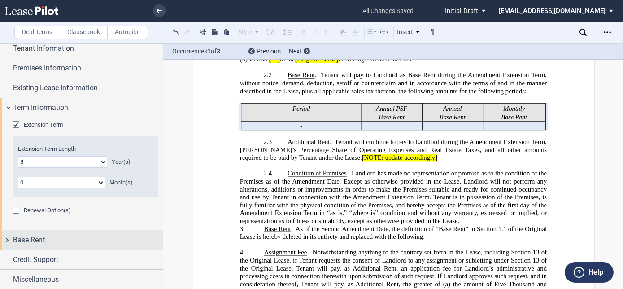
click at [37, 236] on span "Base Rent" at bounding box center [29, 240] width 32 height 11
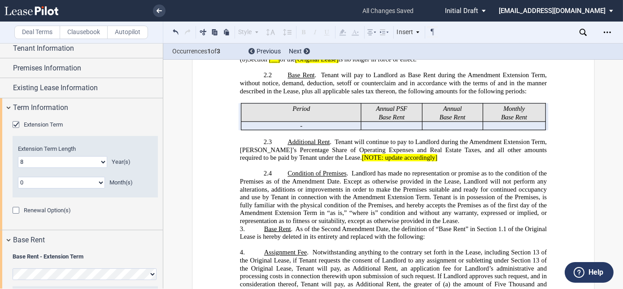
scroll to position [115, 0]
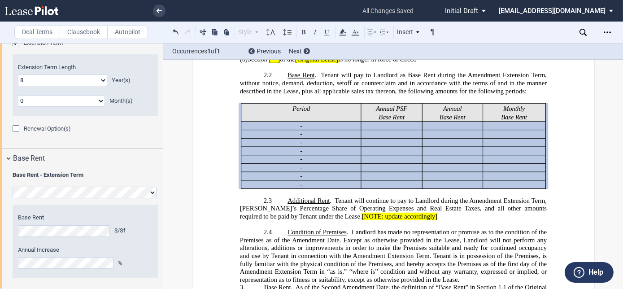
click at [91, 223] on editor-control "Base Rent $/Sf" at bounding box center [85, 225] width 135 height 23
click at [0, 218] on html ".bocls-1{fill:#26354a;fill-rule:evenodd} Loading... × all changes saved Pending…" at bounding box center [311, 144] width 623 height 289
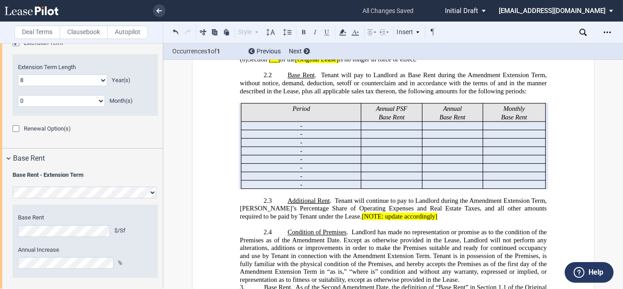
click at [148, 227] on div "$/Sf" at bounding box center [133, 231] width 38 height 8
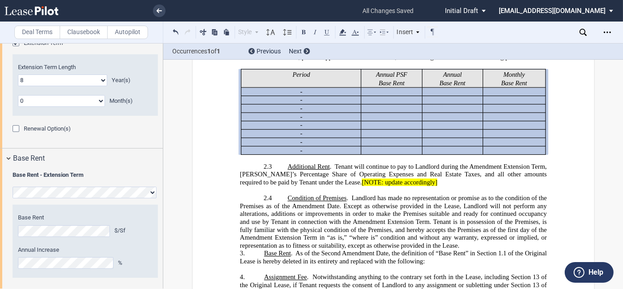
scroll to position [452, 0]
